Goal: Book appointment/travel/reservation

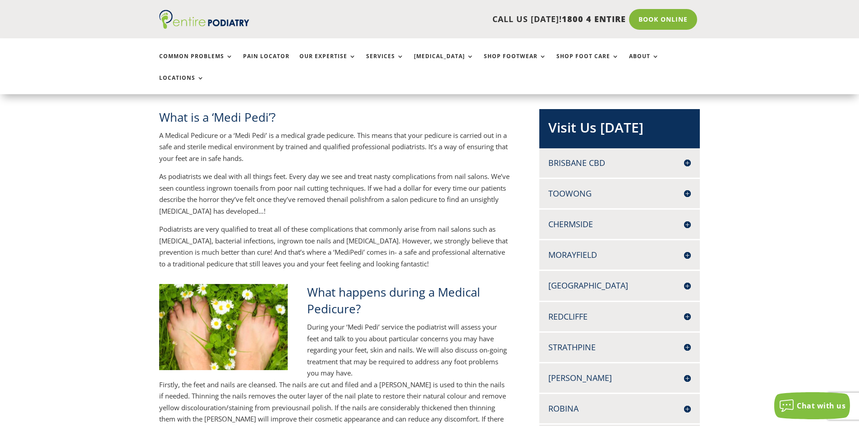
click at [571, 188] on h4 "Toowong" at bounding box center [619, 193] width 142 height 11
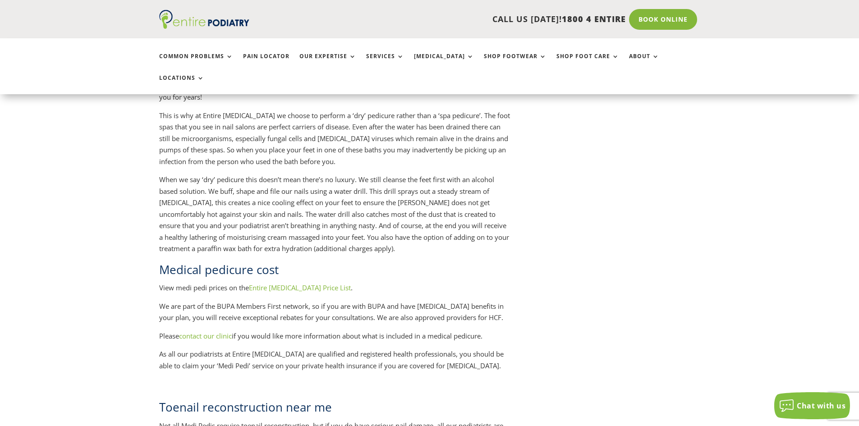
scroll to position [1010, 0]
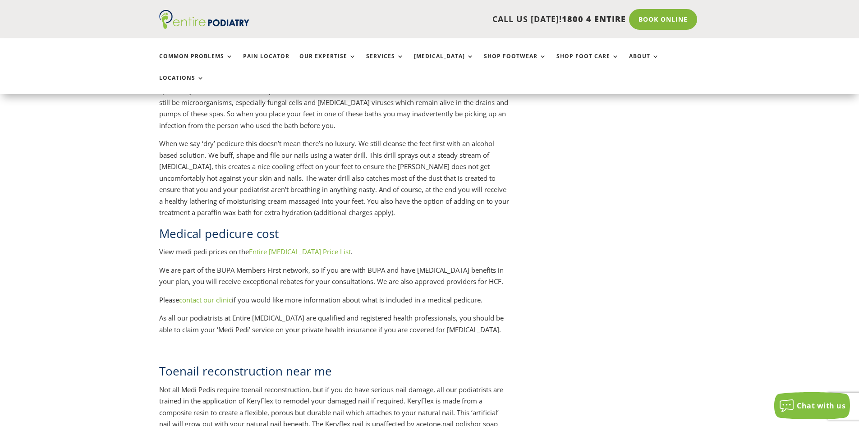
click at [290, 247] on link "Entire [MEDICAL_DATA] Price List" at bounding box center [300, 251] width 102 height 9
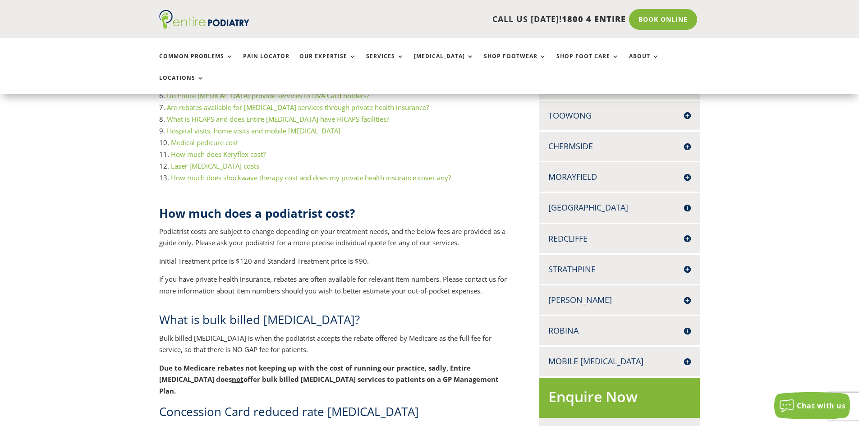
scroll to position [114, 0]
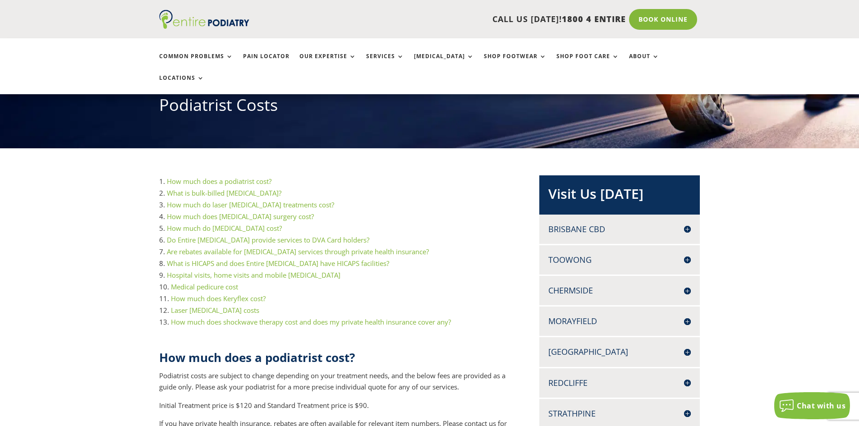
click at [685, 254] on h4 "Toowong" at bounding box center [619, 259] width 142 height 11
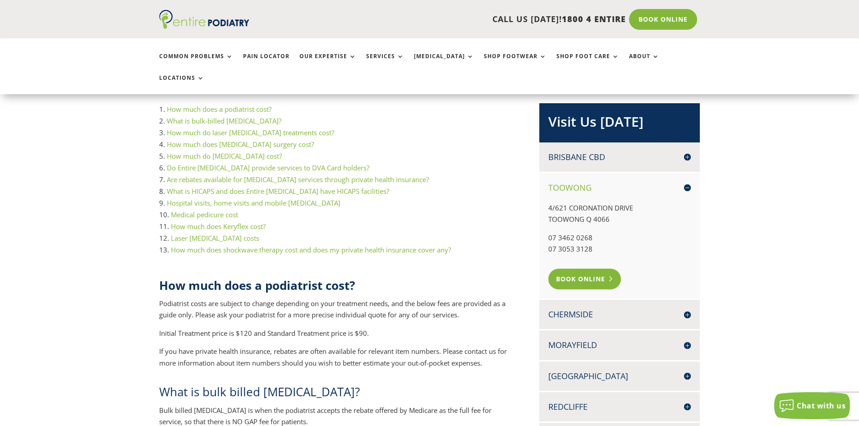
click at [592, 269] on link "Book Online" at bounding box center [584, 279] width 73 height 21
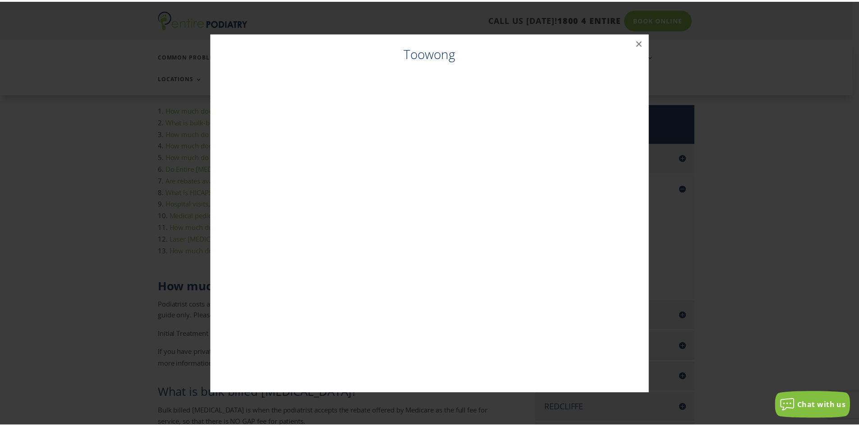
scroll to position [185, 0]
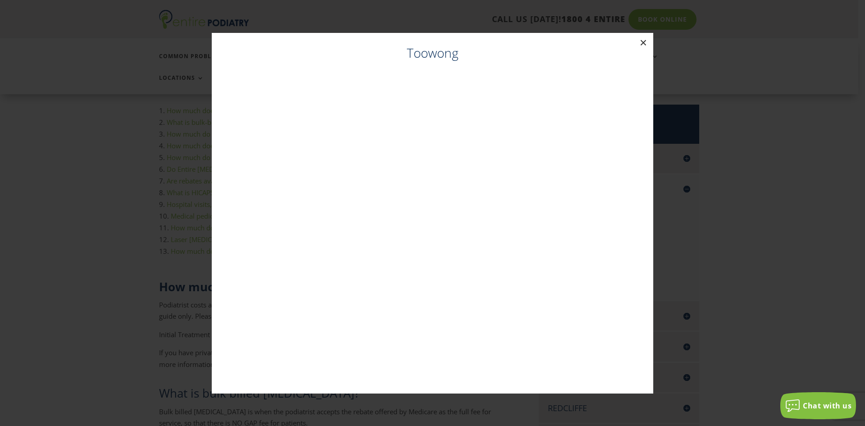
click at [644, 45] on button "×" at bounding box center [644, 43] width 20 height 20
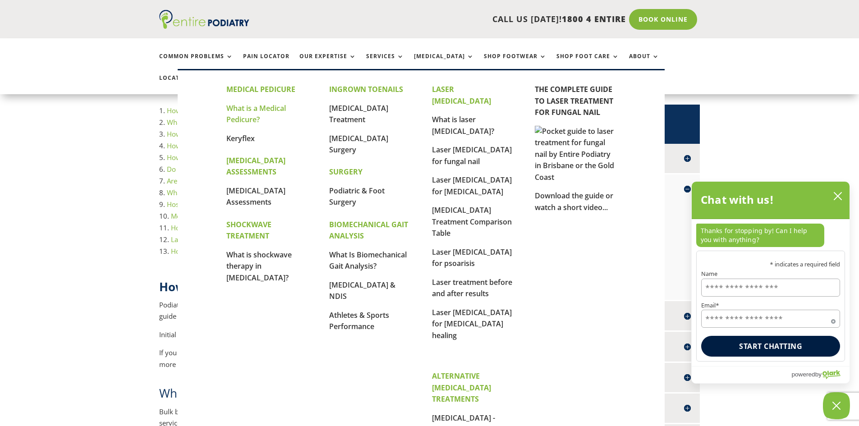
click at [273, 110] on link "What is a Medical Pedicure?" at bounding box center [255, 114] width 59 height 22
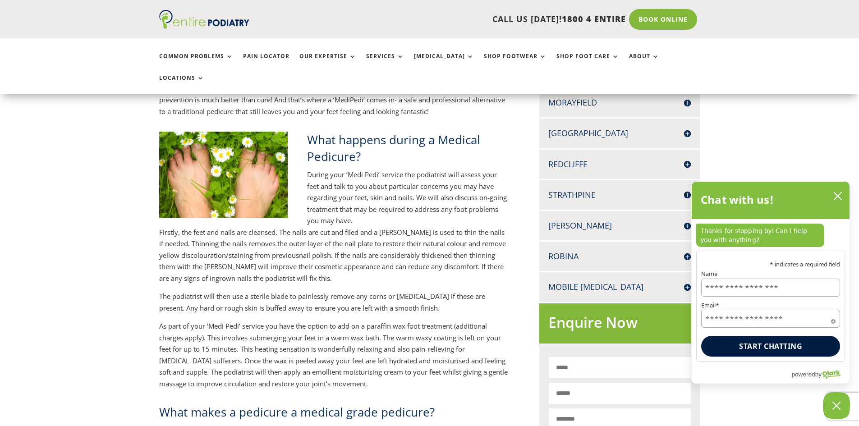
scroll to position [324, 0]
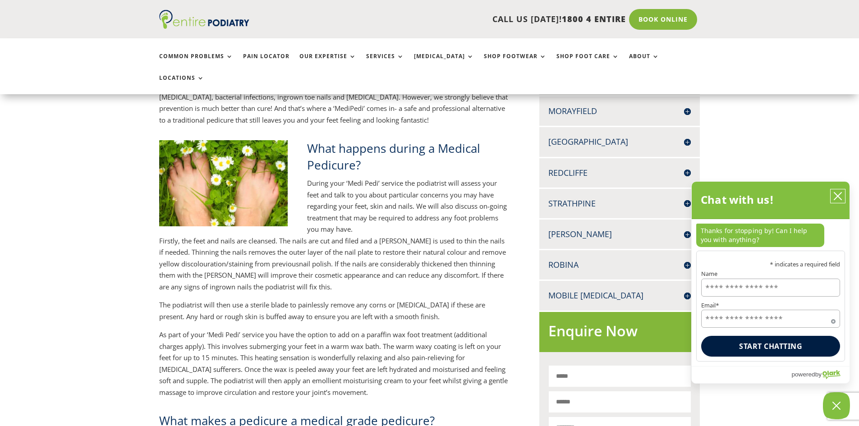
click at [841, 197] on icon "close chatbox" at bounding box center [837, 196] width 9 height 9
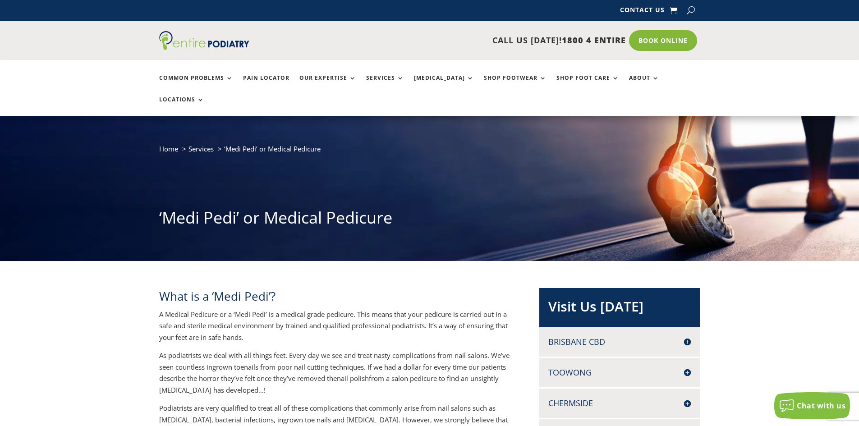
scroll to position [0, 0]
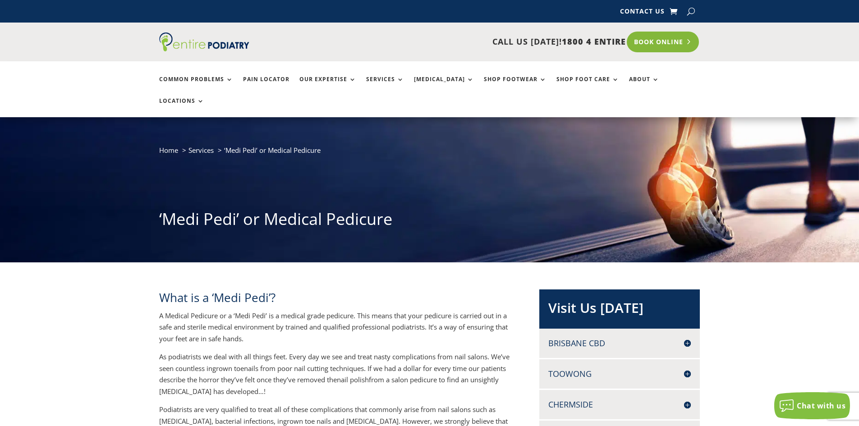
click at [658, 42] on link "Book Online" at bounding box center [662, 42] width 73 height 21
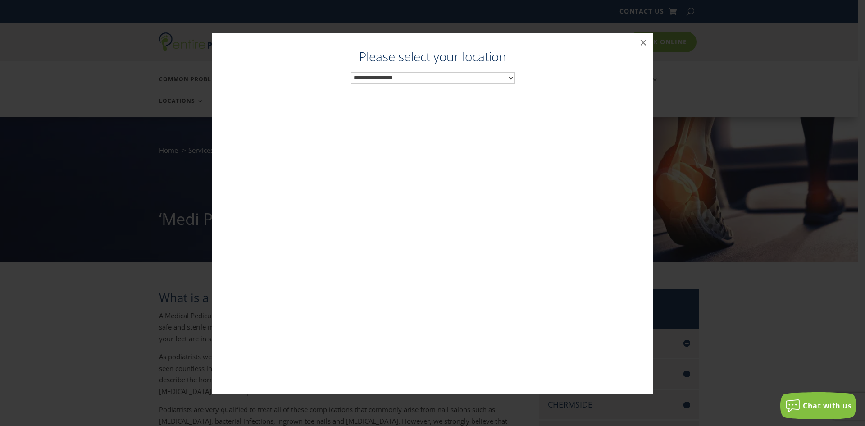
click at [510, 79] on select "**********" at bounding box center [433, 78] width 165 height 12
click at [642, 42] on button "×" at bounding box center [644, 43] width 20 height 20
